Goal: Task Accomplishment & Management: Manage account settings

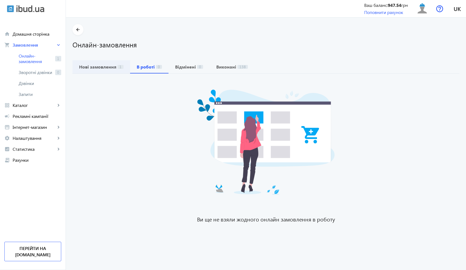
click at [98, 66] on b "Нові замовлення" at bounding box center [97, 67] width 37 height 4
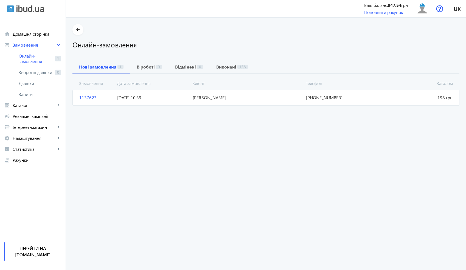
click at [182, 103] on mat-card "1137623 [PERSON_NAME] 198 грн [DATE] 10:39 [PHONE_NUMBER]" at bounding box center [265, 97] width 387 height 15
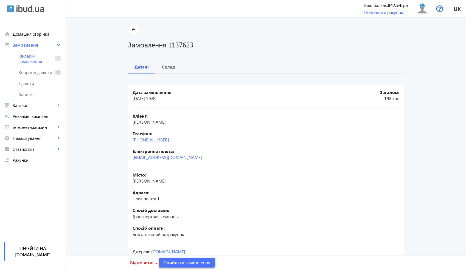
click at [190, 261] on span "Прийняти замовлення" at bounding box center [186, 263] width 47 height 6
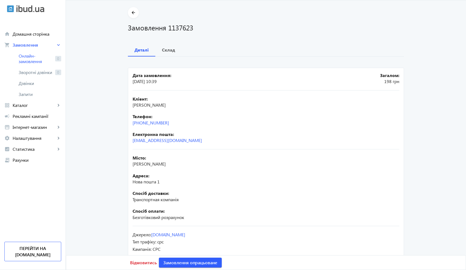
scroll to position [29, 0]
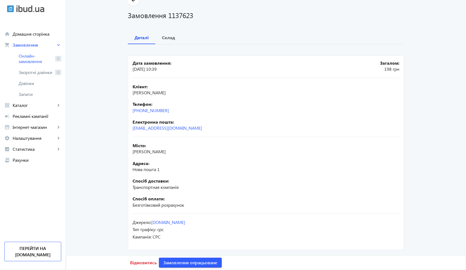
drag, startPoint x: 180, startPoint y: 108, endPoint x: 125, endPoint y: 112, distance: 55.1
click at [125, 112] on div "arrow_back Замовлення 1137623 Деталі Склад Дата замовлення: [DATE] 10:39 Загало…" at bounding box center [265, 123] width 289 height 257
copy link "[PHONE_NUMBER]"
drag, startPoint x: 190, startPoint y: 94, endPoint x: 125, endPoint y: 92, distance: 64.8
click at [125, 92] on div "arrow_back Замовлення 1137623 Деталі Склад Дата замовлення: [DATE] 10:39 Загало…" at bounding box center [265, 123] width 289 height 257
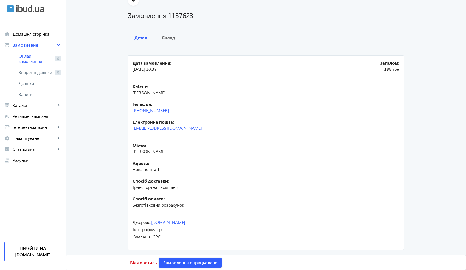
copy span "[PERSON_NAME]"
click at [187, 14] on h1 "Замовлення 1137623" at bounding box center [266, 15] width 276 height 10
copy h1 "1137623"
drag, startPoint x: 191, startPoint y: 94, endPoint x: 129, endPoint y: 94, distance: 61.8
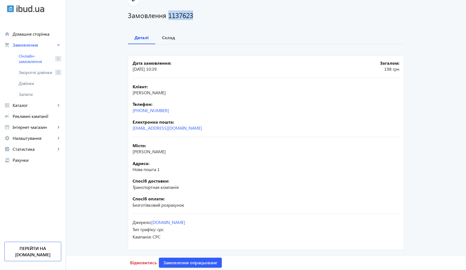
click at [129, 94] on mat-card "Дата замовлення: [DATE] 10:39 Загалом: 198 грн Кліент: [PERSON_NAME] Телефон: […" at bounding box center [266, 152] width 276 height 195
copy span "[PERSON_NAME]"
click at [178, 112] on div "Телефон: [PHONE_NUMBER]" at bounding box center [266, 107] width 267 height 12
drag, startPoint x: 174, startPoint y: 111, endPoint x: 127, endPoint y: 111, distance: 47.0
click at [128, 111] on mat-card "Дата замовлення: [DATE] 10:39 Загалом: 198 грн Кліент: [PERSON_NAME] Телефон: […" at bounding box center [266, 152] width 276 height 195
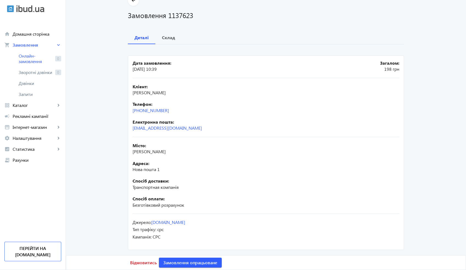
copy link "[PHONE_NUMBER]"
drag, startPoint x: 148, startPoint y: 152, endPoint x: 121, endPoint y: 152, distance: 26.4
click at [121, 152] on div "arrow_back Замовлення 1137623 Деталі Склад Дата замовлення: [DATE] 10:39 Загало…" at bounding box center [265, 123] width 289 height 257
copy span "[PERSON_NAME]"
click at [167, 40] on b "Склад" at bounding box center [168, 37] width 13 height 4
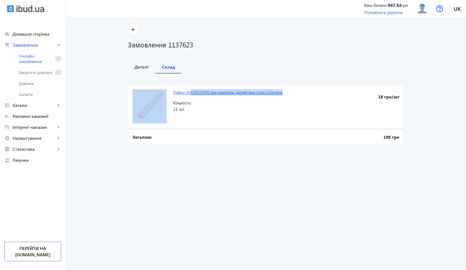
drag, startPoint x: 290, startPoint y: 95, endPoint x: 189, endPoint y: 94, distance: 100.8
click at [189, 94] on mat-card "Рейка 30x10x1500 мм смерека, дерев`яна суха стругана 18 грн/шт Кількість: 11 шт" at bounding box center [266, 106] width 276 height 43
click at [191, 99] on mat-card "Рейка 30x10x1500 мм смерека, дерев`яна суха стругана 18 грн/шт Кількість: 11 шт" at bounding box center [266, 106] width 276 height 43
drag, startPoint x: 286, startPoint y: 93, endPoint x: 183, endPoint y: 91, distance: 103.5
click at [183, 91] on mat-card "Рейка 30x10x1500 мм смерека, дерев`яна суха стругана 18 грн/шт Кількість: 11 шт" at bounding box center [266, 106] width 276 height 43
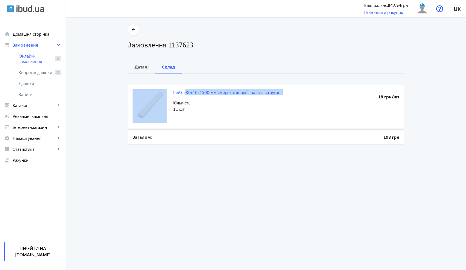
click at [175, 97] on mat-card "Рейка 30x10x1500 мм смерека, дерев`яна суха стругана 18 грн/шт Кількість: 11 шт" at bounding box center [266, 106] width 276 height 43
drag, startPoint x: 170, startPoint y: 92, endPoint x: 282, endPoint y: 94, distance: 112.0
click at [282, 94] on mat-card "Рейка 30x10x1500 мм смерека, дерев`яна суха стругана 18 грн/шт Кількість: 11 шт" at bounding box center [266, 106] width 276 height 43
copy link "Рейка 30x10x1500 мм смерека, дерев`яна суха стругана"
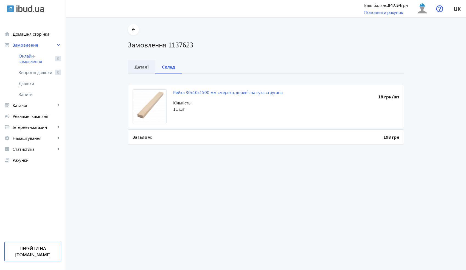
click at [143, 68] on b "Деталі" at bounding box center [142, 67] width 14 height 4
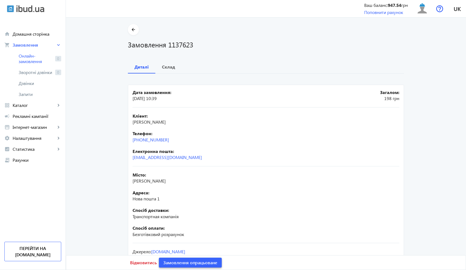
click at [203, 263] on span "Замовлення опрацьоване" at bounding box center [190, 263] width 54 height 6
click at [130, 31] on mat-icon "arrow_back" at bounding box center [133, 29] width 7 height 7
